Goal: Information Seeking & Learning: Learn about a topic

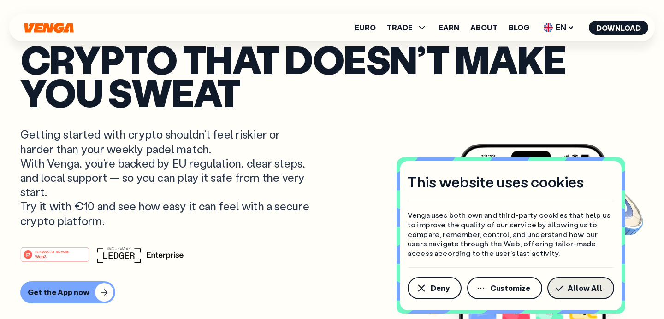
click at [579, 288] on span "Allow All" at bounding box center [584, 288] width 35 height 7
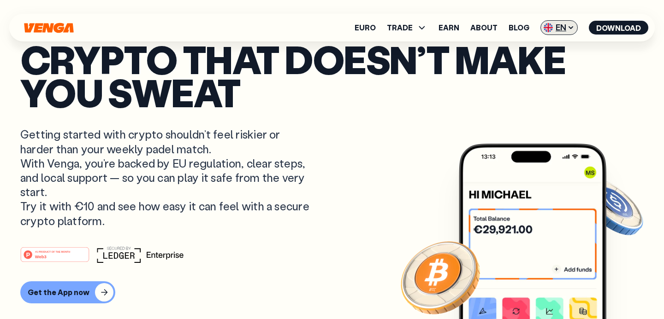
click at [561, 27] on span "EN" at bounding box center [558, 27] width 37 height 15
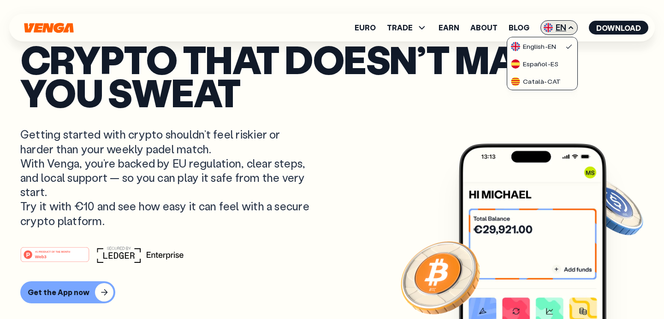
click at [561, 27] on span "EN" at bounding box center [558, 27] width 37 height 15
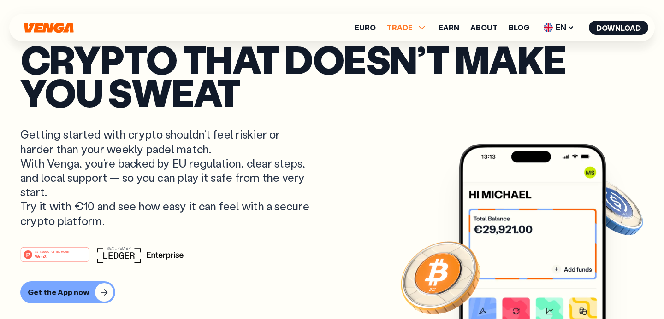
click at [419, 31] on icon at bounding box center [421, 27] width 11 height 11
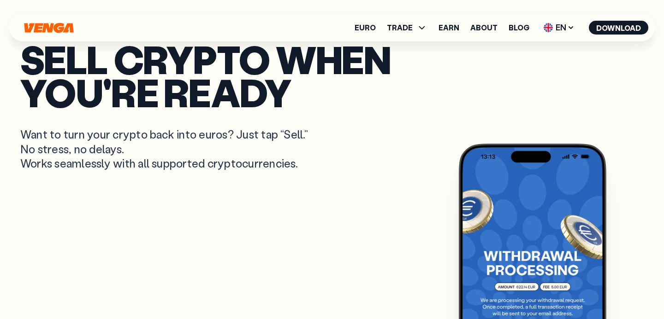
scroll to position [488, 0]
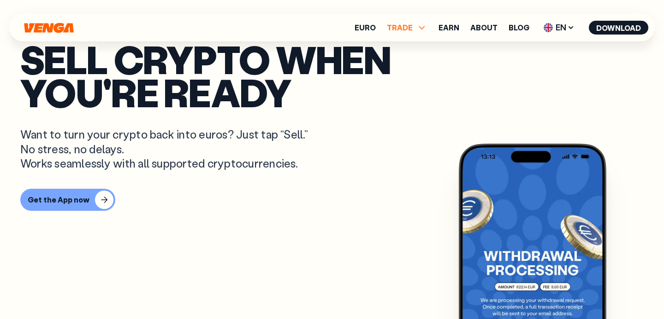
click at [418, 28] on span "TRADE" at bounding box center [407, 27] width 41 height 11
click at [454, 27] on link "Earn" at bounding box center [448, 27] width 21 height 7
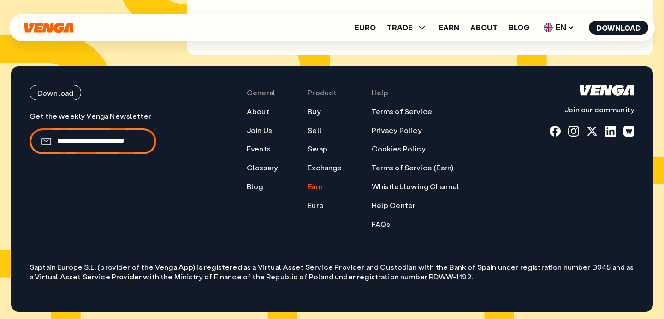
scroll to position [4332, 0]
